Goal: Obtain resource: Download file/media

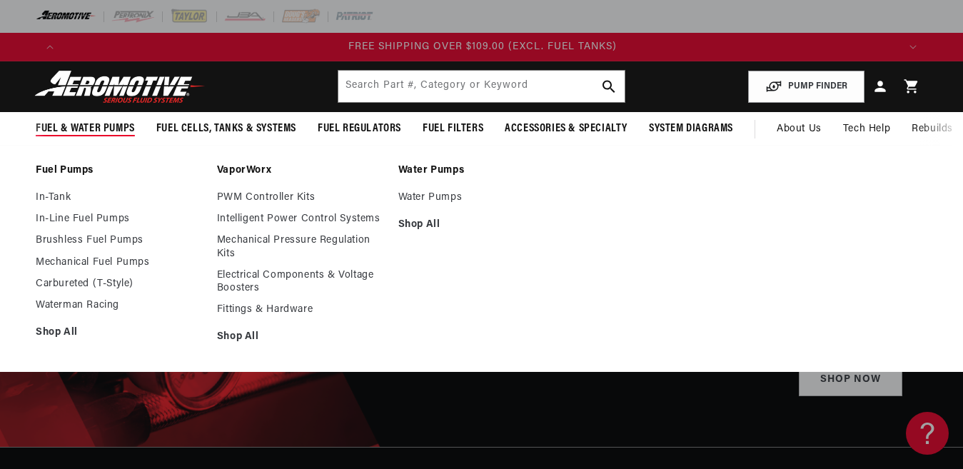
scroll to position [0, 2504]
click at [108, 241] on link "Brushless Fuel Pumps" at bounding box center [119, 240] width 167 height 13
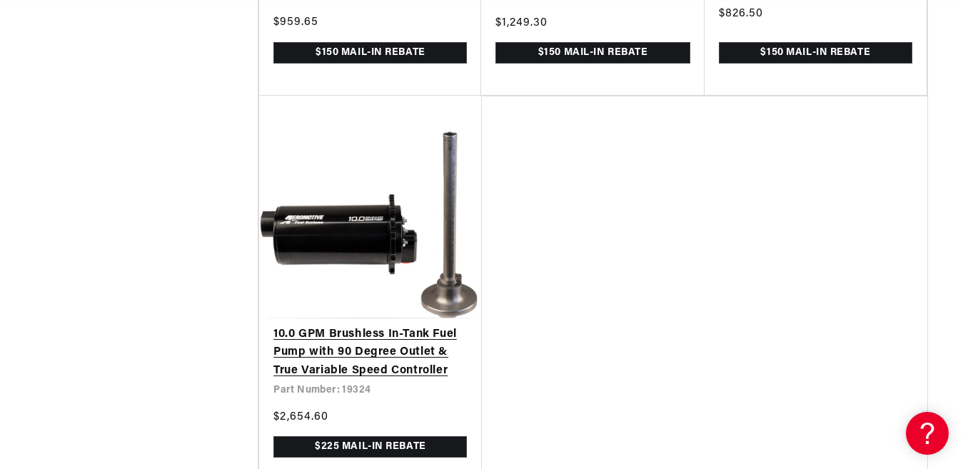
scroll to position [3499, 0]
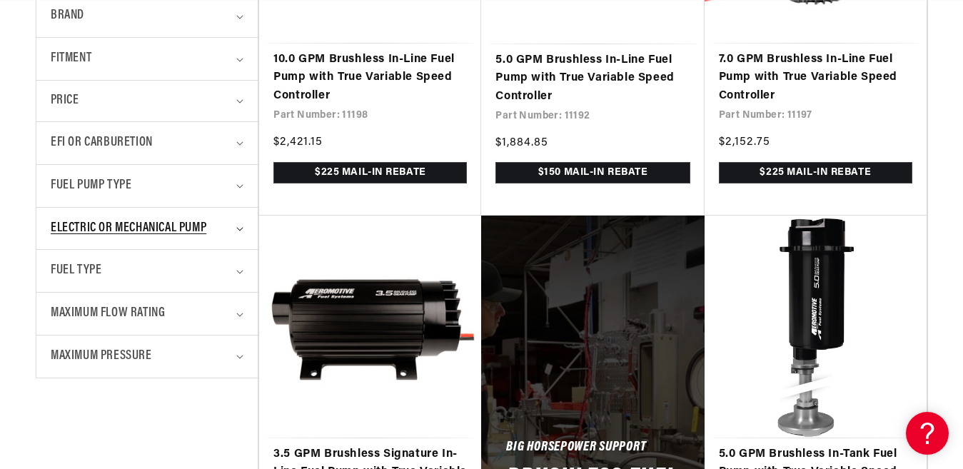
scroll to position [0, 2504]
click at [168, 230] on span "Electric or Mechanical Pump" at bounding box center [129, 228] width 156 height 21
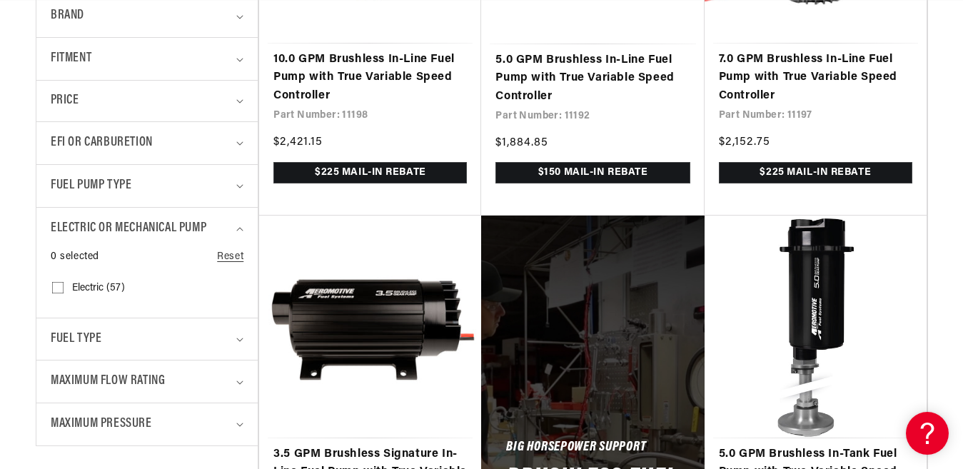
click at [59, 287] on input "Electric (57) Electric (57 products)" at bounding box center [57, 290] width 11 height 11
checkbox input "true"
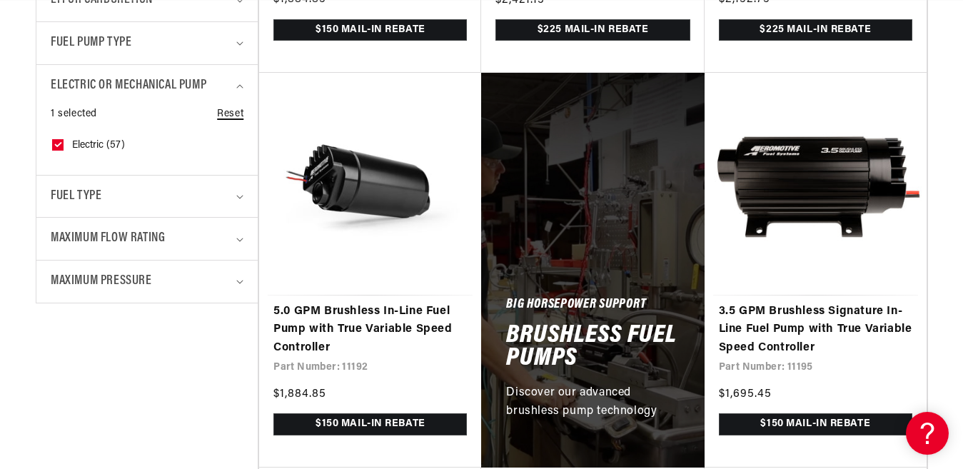
scroll to position [0, 835]
click at [231, 113] on link "Reset" at bounding box center [230, 114] width 26 height 16
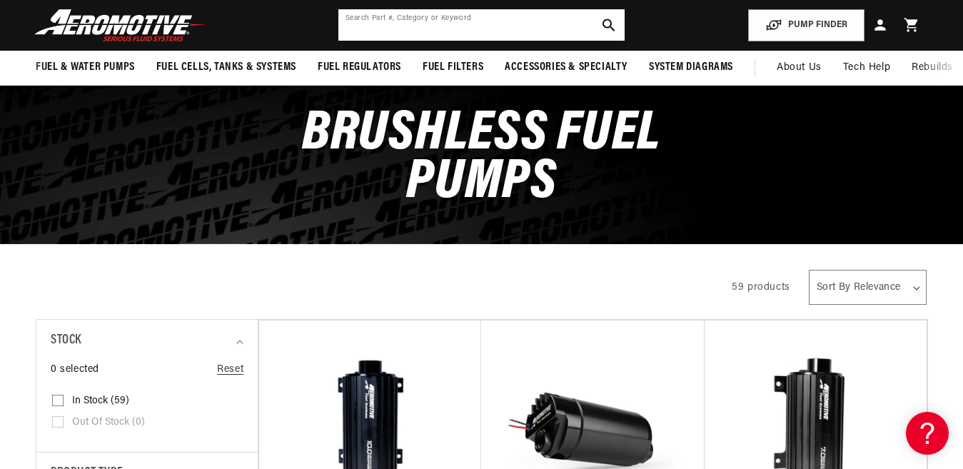
click at [380, 26] on input "text" at bounding box center [481, 24] width 286 height 31
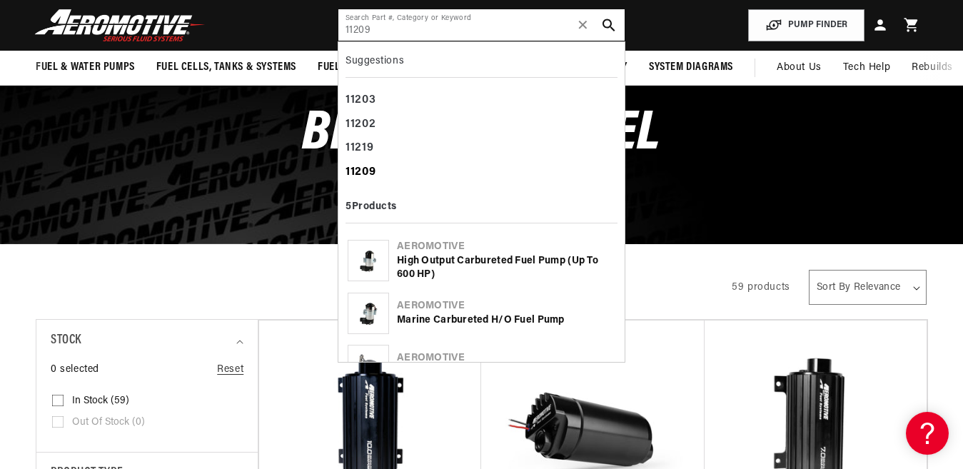
type input "11209"
click at [366, 169] on b "11209" at bounding box center [361, 171] width 30 height 11
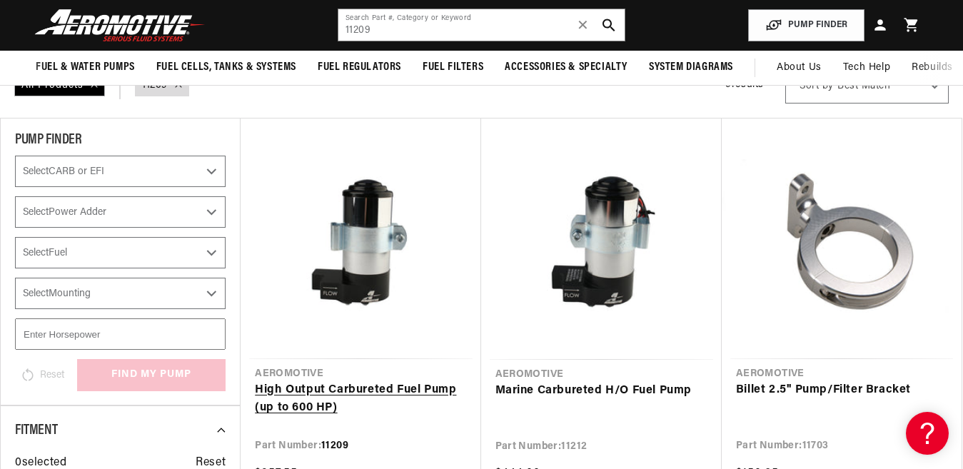
scroll to position [0, 2504]
click at [339, 383] on link "High Output Carbureted Fuel Pump (up to 600 HP)" at bounding box center [360, 399] width 211 height 36
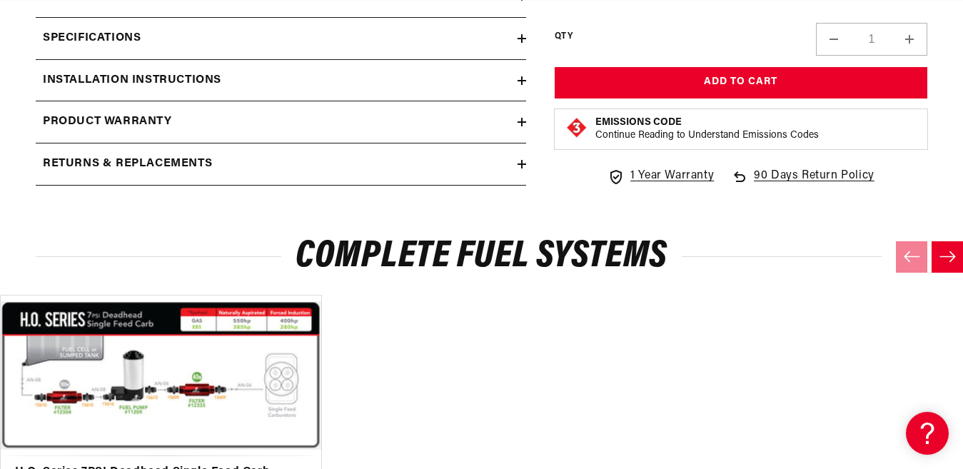
click at [243, 79] on div "Installation Instructions" at bounding box center [277, 80] width 482 height 19
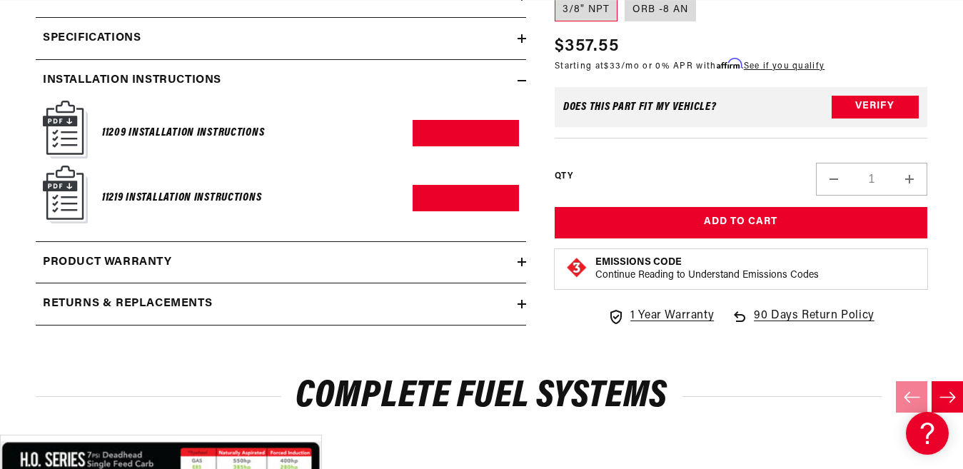
click at [61, 122] on img at bounding box center [65, 130] width 45 height 58
click at [124, 129] on h6 "11209 Installation Instructions" at bounding box center [183, 133] width 162 height 19
click at [68, 133] on img at bounding box center [65, 130] width 45 height 58
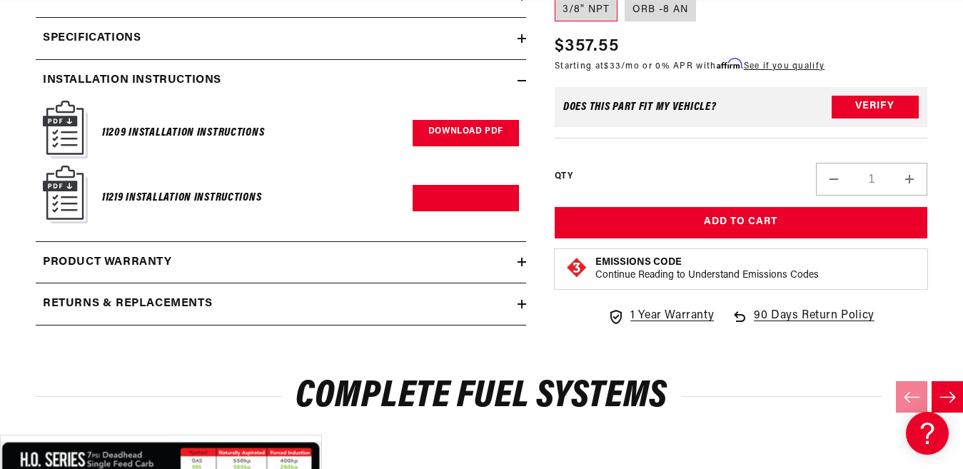
click at [426, 129] on link "Download PDF" at bounding box center [466, 133] width 106 height 26
